Goal: Transaction & Acquisition: Purchase product/service

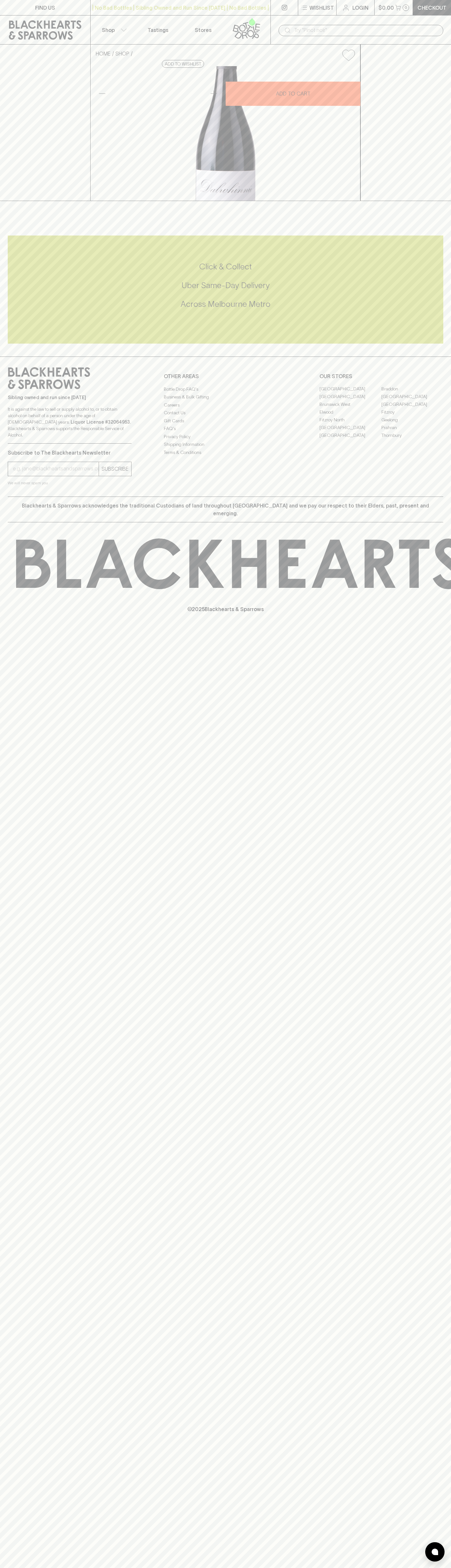
click at [332, 16] on div "​" at bounding box center [361, 30] width 181 height 29
click at [446, 910] on div "FIND US | No Bad Bottles | Sibling Owned and Run Since [DATE] | No Bad Bottles …" at bounding box center [226, 784] width 451 height 1568
click at [409, 1568] on html "FIND US | No Bad Bottles | Sibling Owned and Run Since [DATE] | No Bad Bottles …" at bounding box center [226, 784] width 451 height 1568
click at [2, 1493] on div "FIND US | No Bad Bottles | Sibling Owned and Run Since [DATE] | No Bad Bottles …" at bounding box center [226, 784] width 451 height 1568
